Goal: Use online tool/utility: Utilize a website feature to perform a specific function

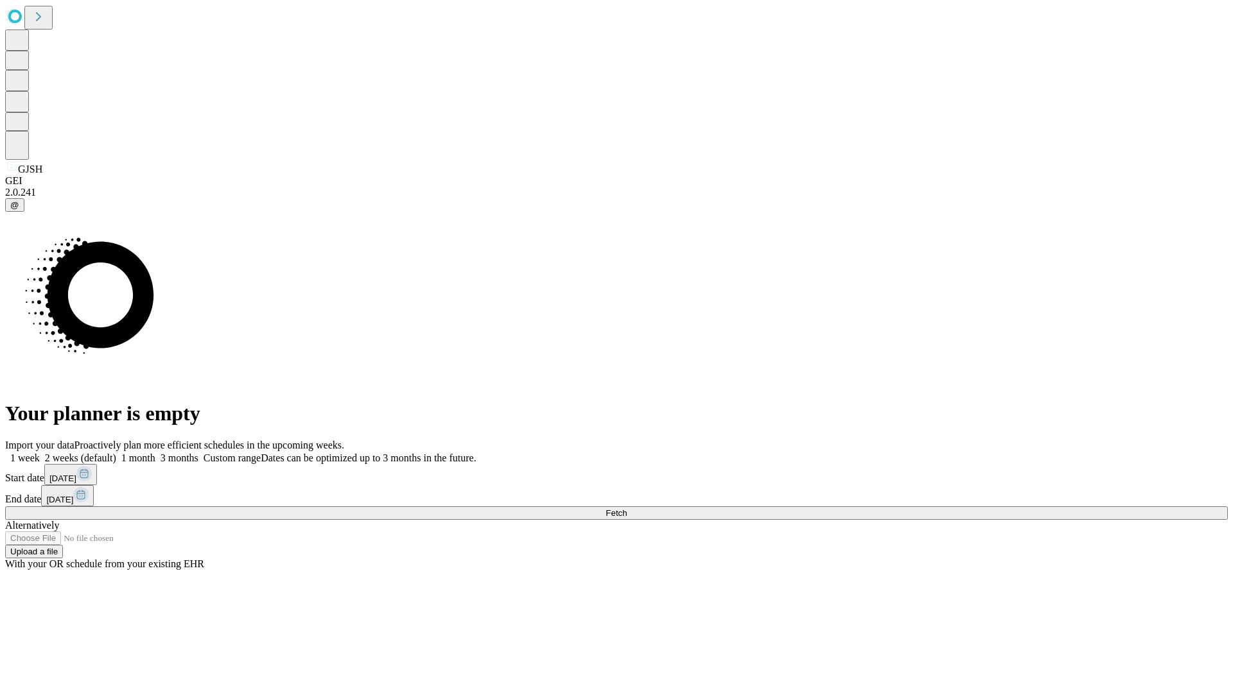
click at [627, 508] on span "Fetch" at bounding box center [615, 513] width 21 height 10
